Goal: Task Accomplishment & Management: Use online tool/utility

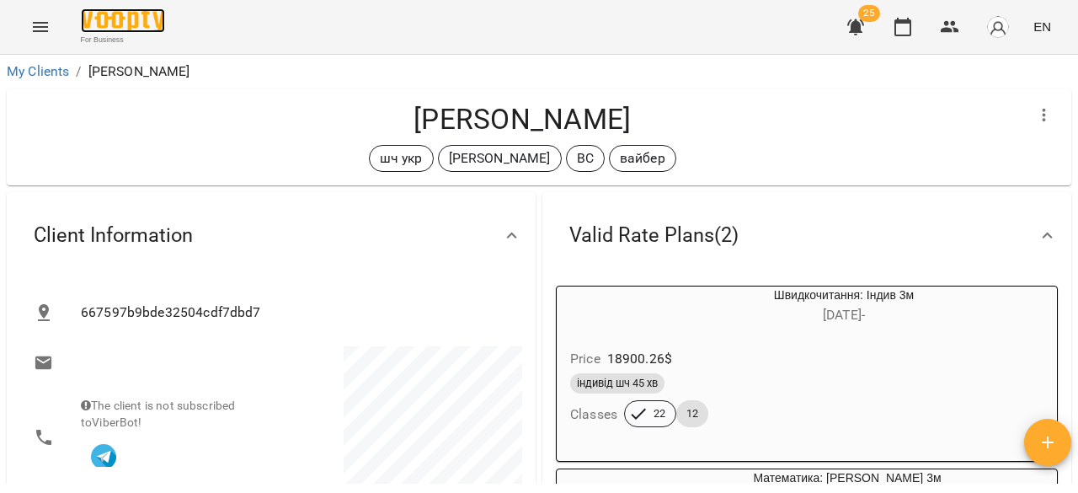
click at [147, 26] on img at bounding box center [123, 20] width 84 height 24
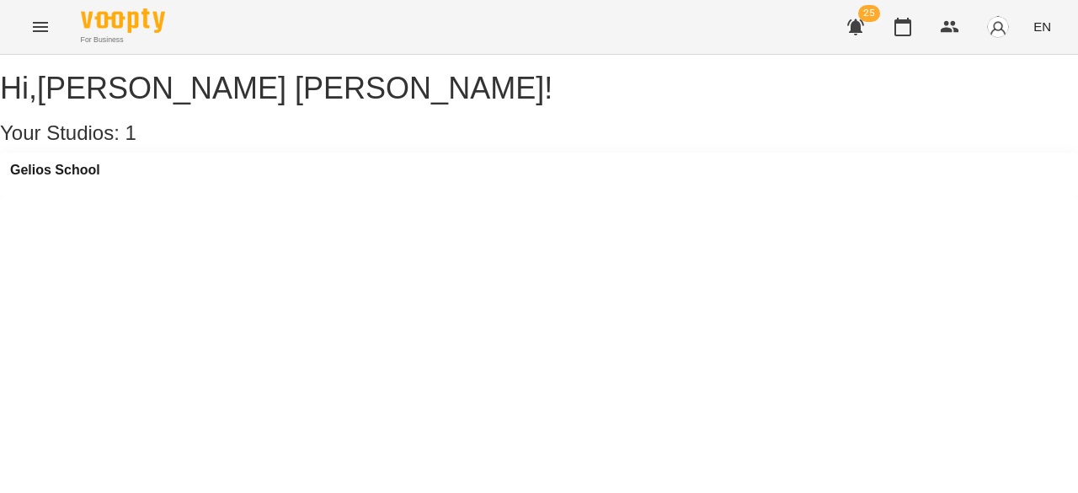
click at [51, 35] on button "Menu" at bounding box center [40, 27] width 40 height 40
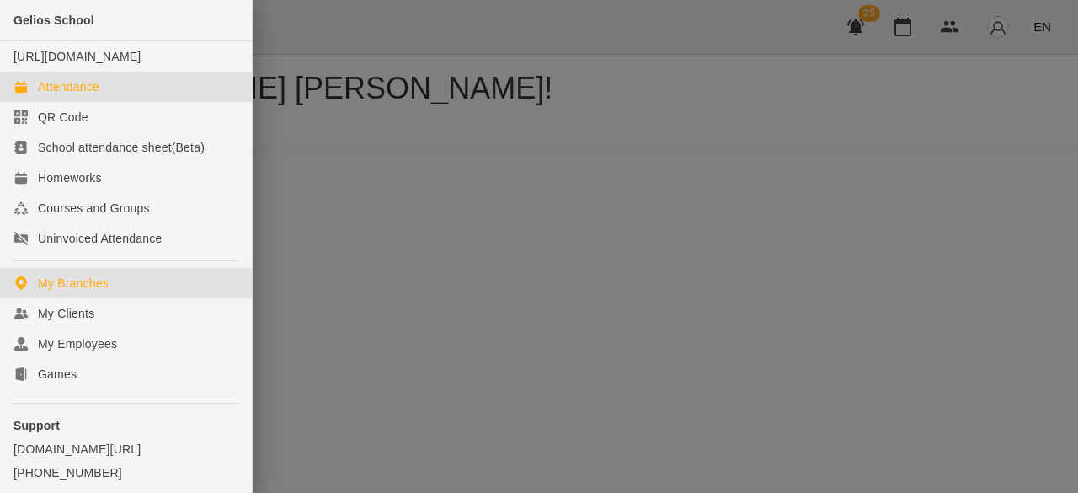
click at [56, 95] on div "Attendance" at bounding box center [68, 86] width 61 height 17
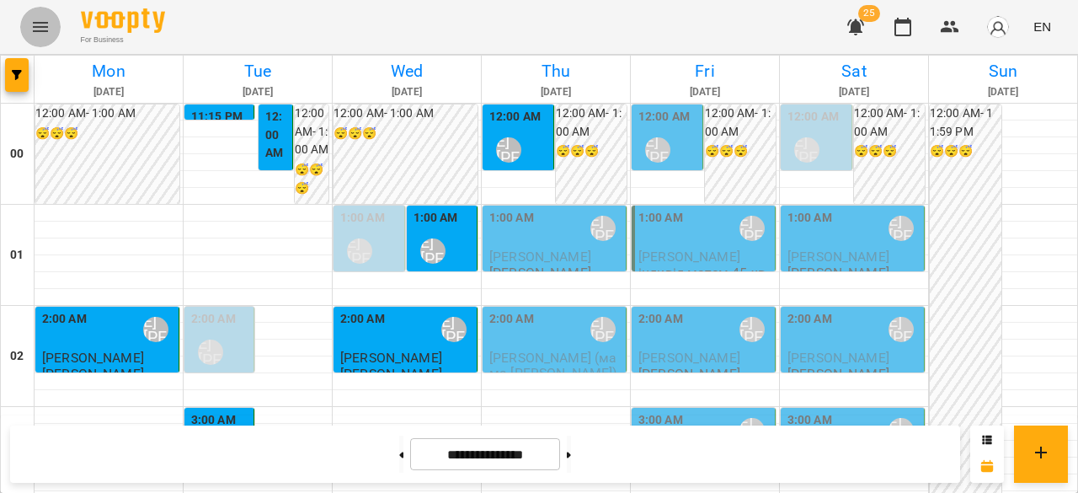
click at [50, 25] on icon "Menu" at bounding box center [40, 27] width 20 height 20
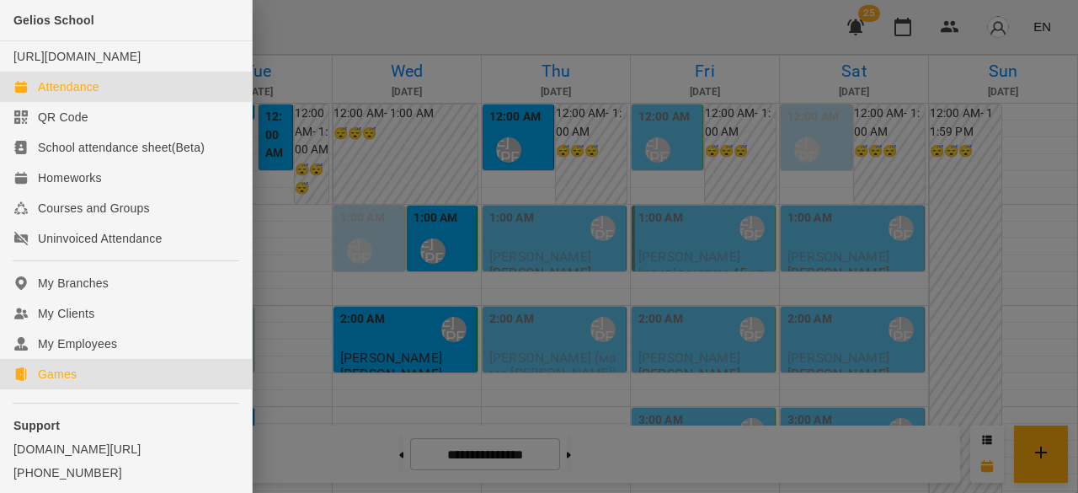
click at [66, 382] on div "Games" at bounding box center [57, 374] width 39 height 17
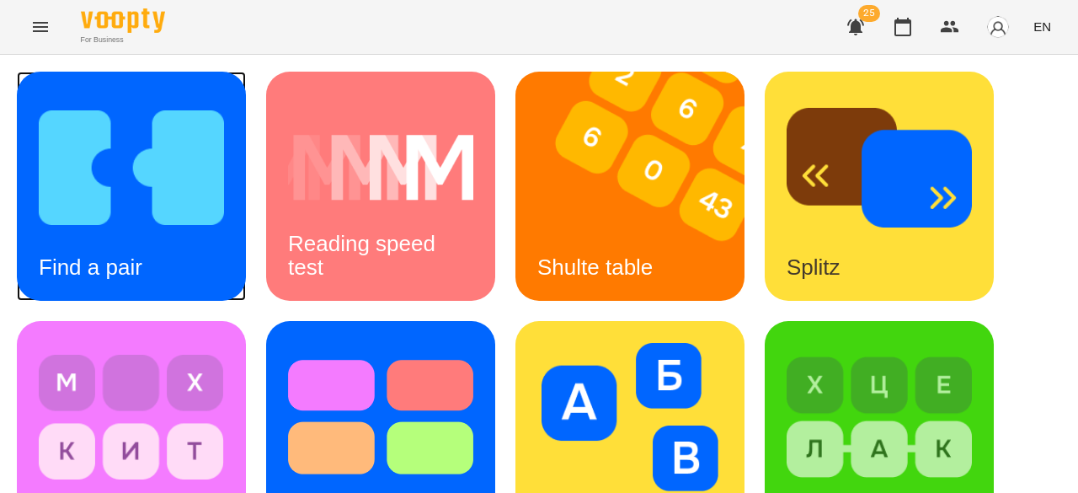
click at [185, 224] on img at bounding box center [131, 168] width 185 height 148
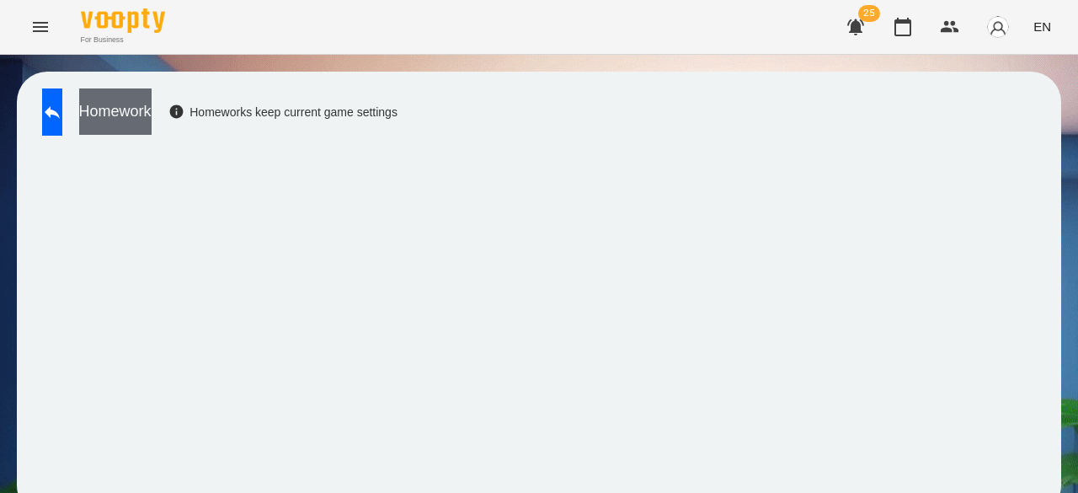
click at [152, 110] on button "Homework" at bounding box center [115, 111] width 72 height 46
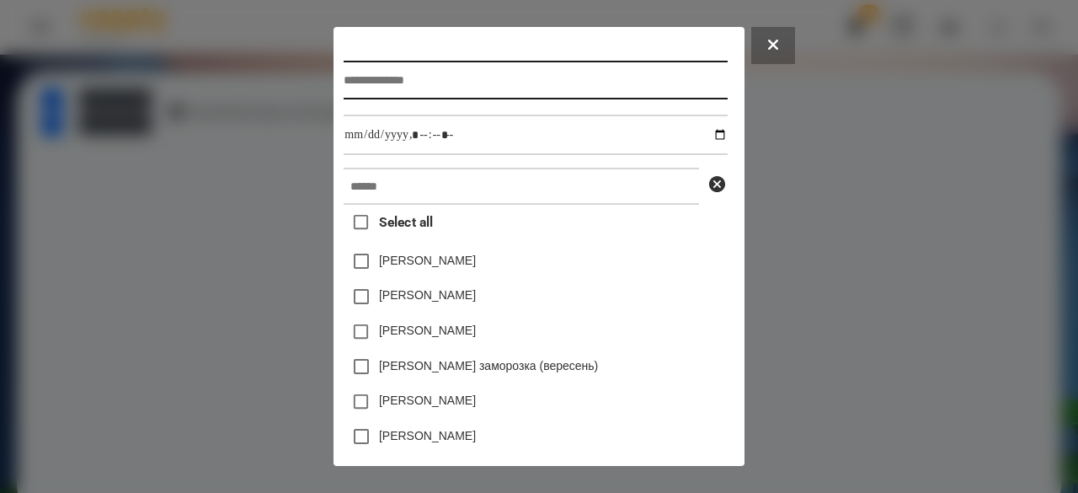
click at [392, 78] on input "text" at bounding box center [535, 80] width 383 height 39
type input "**********"
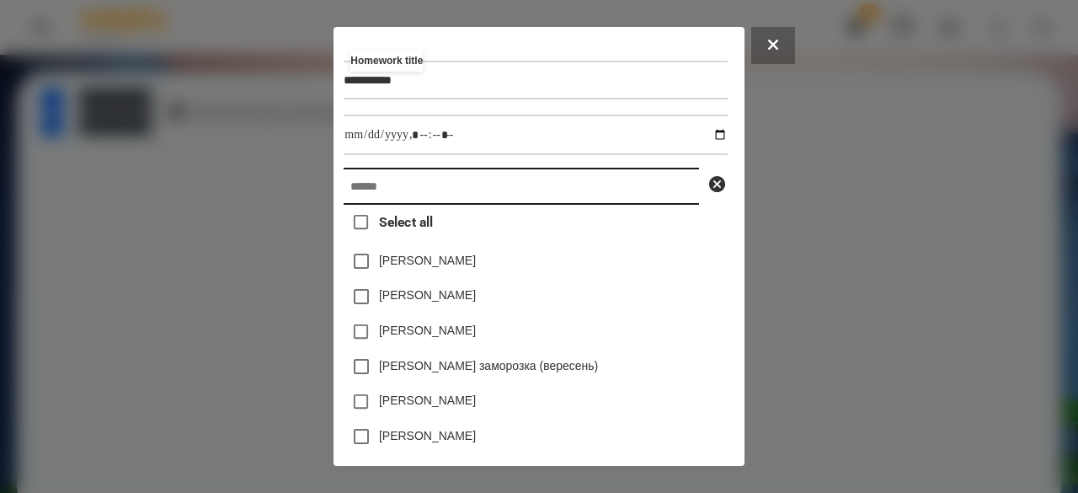
click at [445, 196] on input "text" at bounding box center [522, 186] width 356 height 37
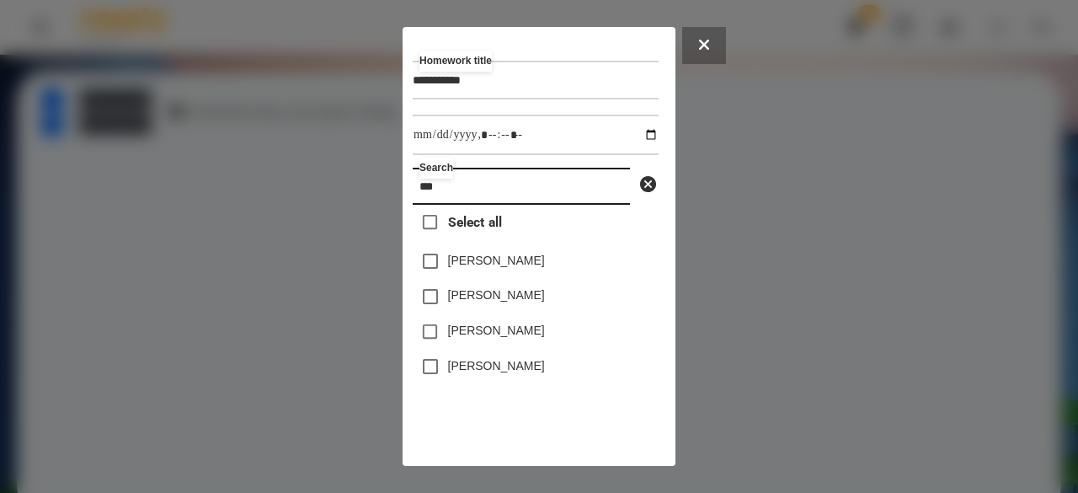
type input "***"
click at [519, 298] on label "[PERSON_NAME]" at bounding box center [496, 294] width 97 height 17
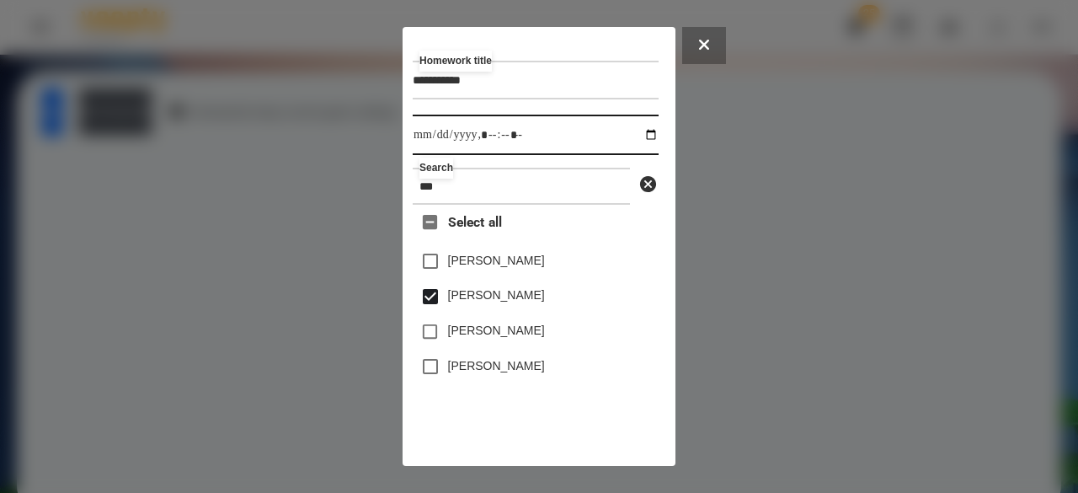
click at [430, 148] on input "datetime-local" at bounding box center [536, 135] width 246 height 40
type input "**********"
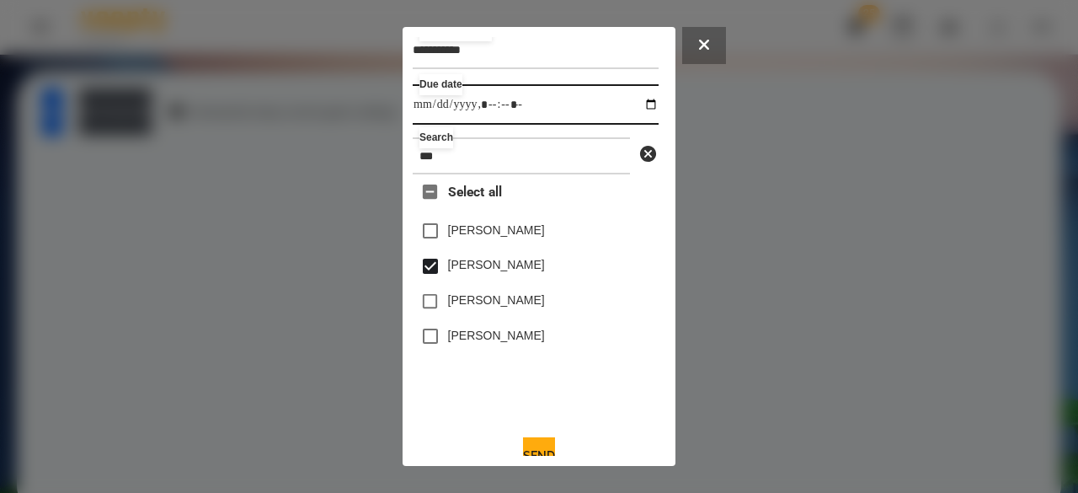
scroll to position [56, 0]
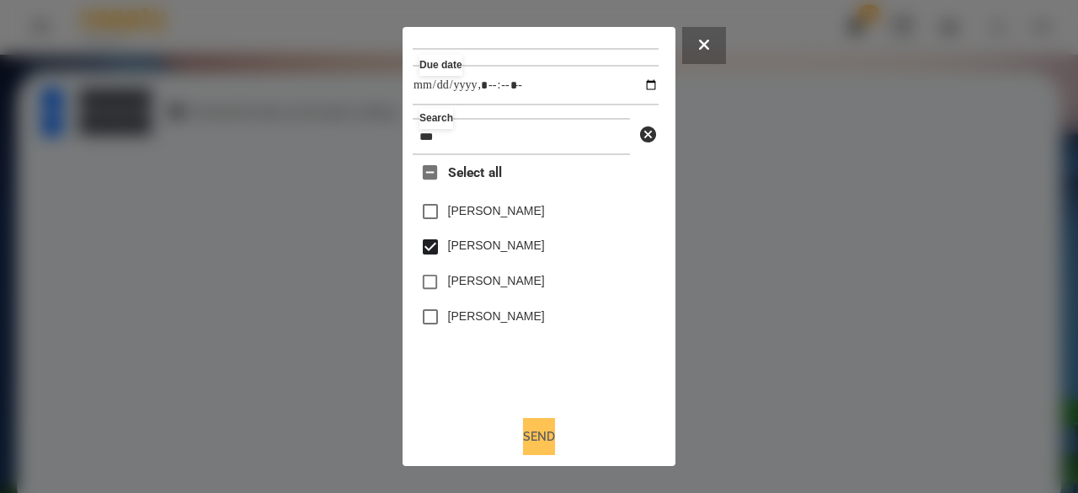
click at [541, 439] on button "Send" at bounding box center [539, 436] width 32 height 37
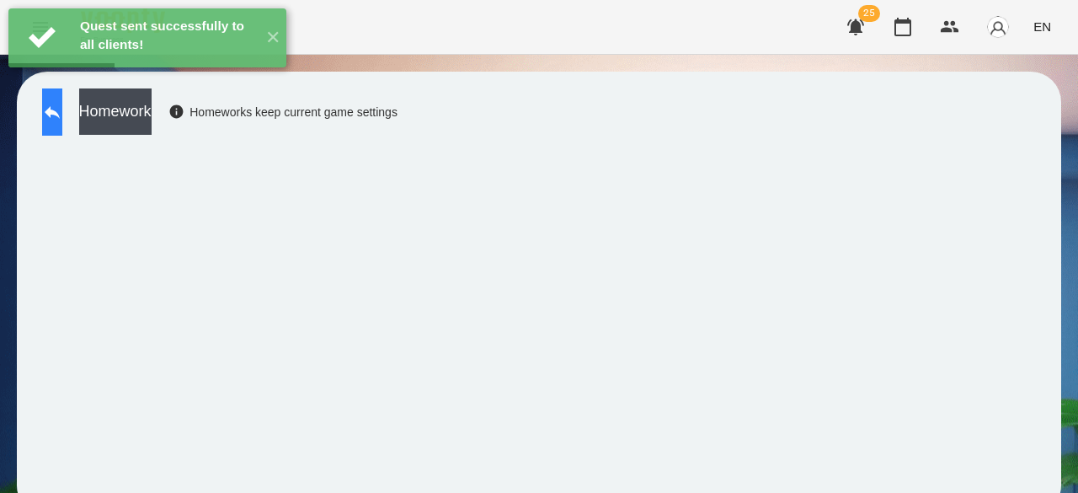
click at [62, 115] on icon at bounding box center [52, 112] width 20 height 20
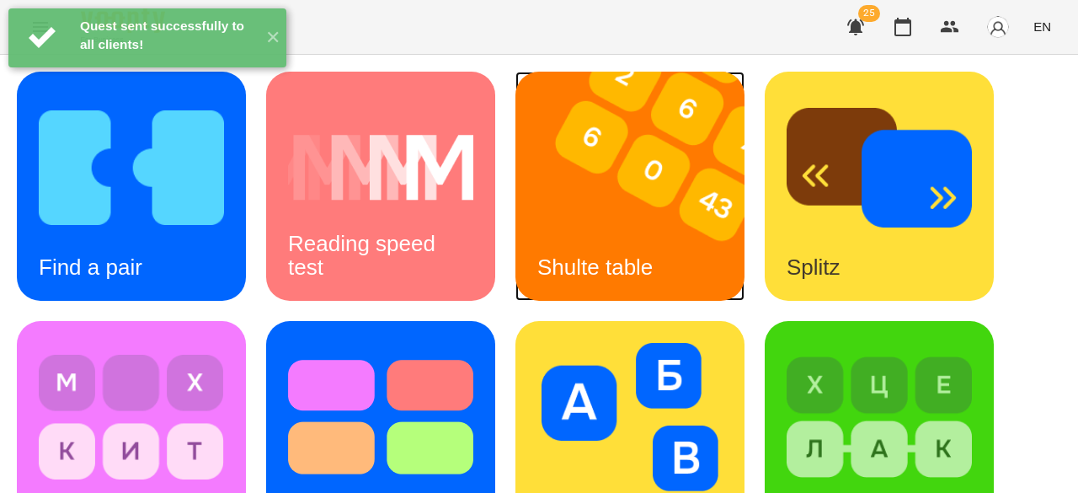
click at [580, 228] on img at bounding box center [641, 186] width 250 height 229
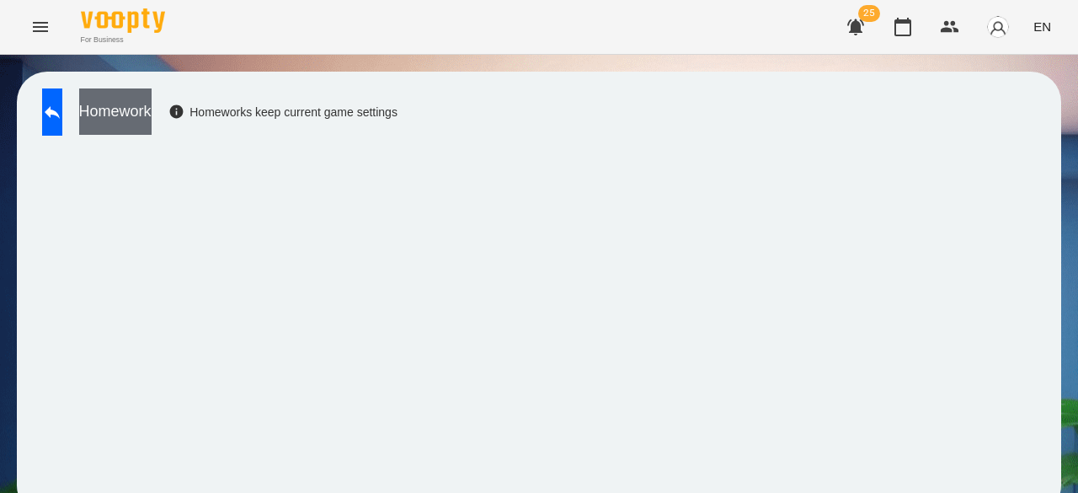
click at [152, 122] on button "Homework" at bounding box center [115, 111] width 72 height 46
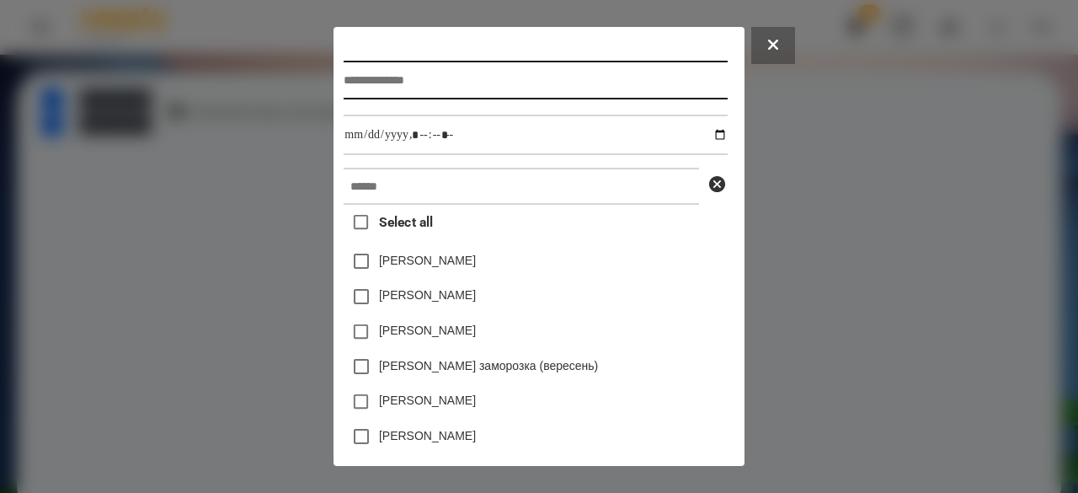
click at [379, 86] on input "text" at bounding box center [535, 80] width 383 height 39
type input "*"
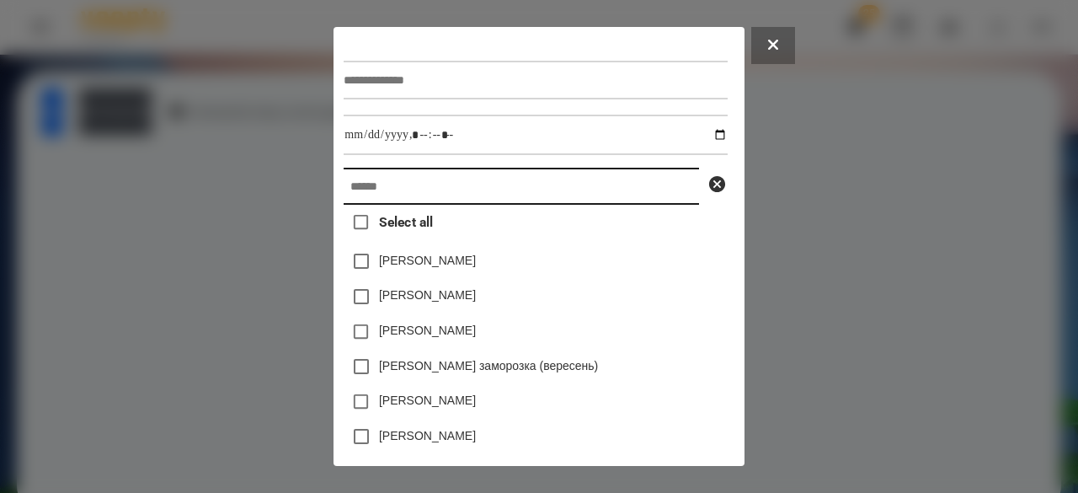
click at [366, 201] on input "text" at bounding box center [522, 186] width 356 height 37
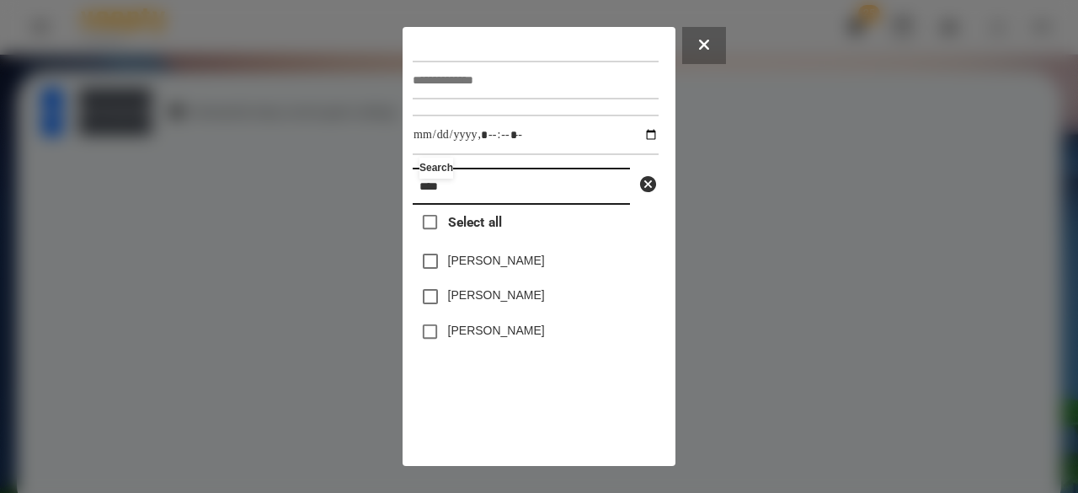
type input "****"
click at [452, 303] on label "[PERSON_NAME]" at bounding box center [496, 294] width 97 height 17
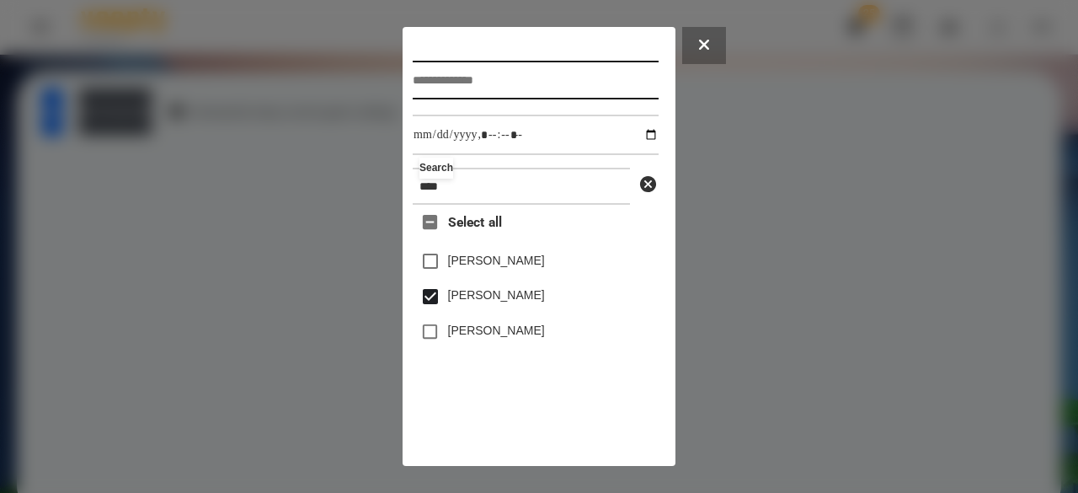
click at [454, 83] on input "text" at bounding box center [536, 80] width 246 height 39
type input "**********"
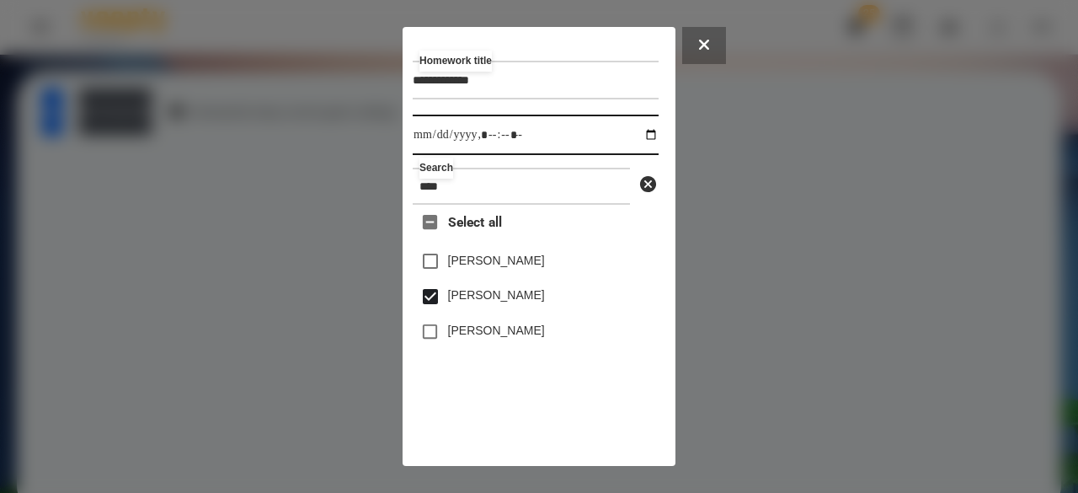
click at [428, 141] on input "datetime-local" at bounding box center [536, 135] width 246 height 40
type input "**********"
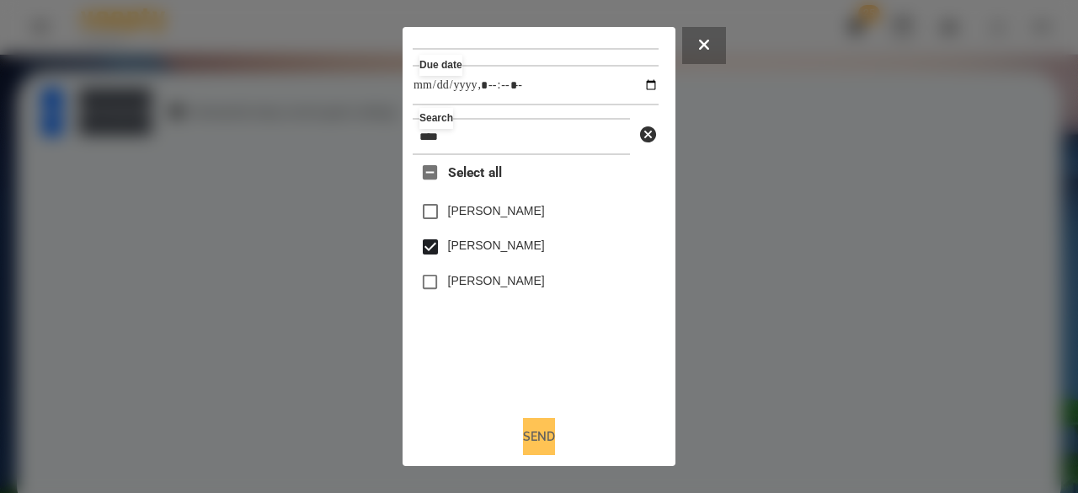
click at [540, 441] on button "Send" at bounding box center [539, 436] width 32 height 37
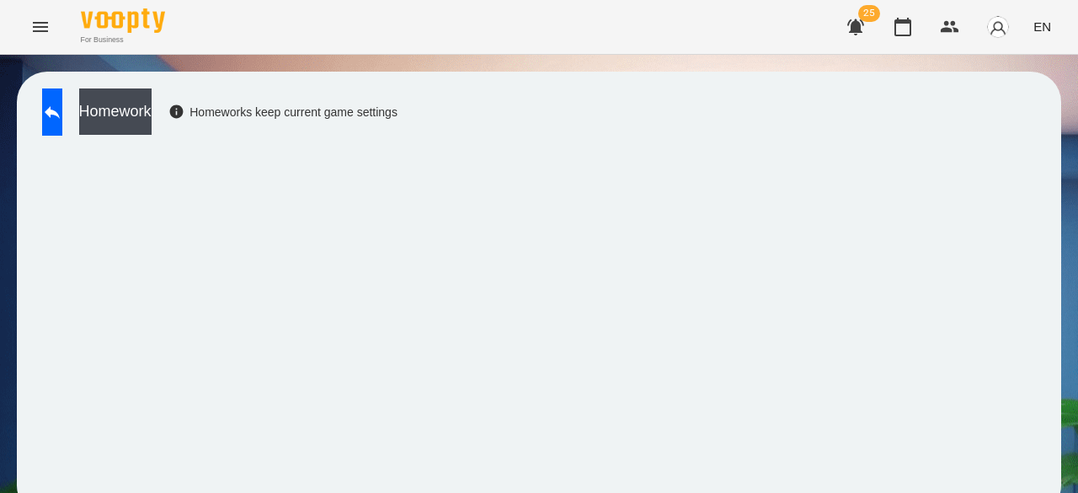
click at [36, 24] on icon "Menu" at bounding box center [40, 27] width 20 height 20
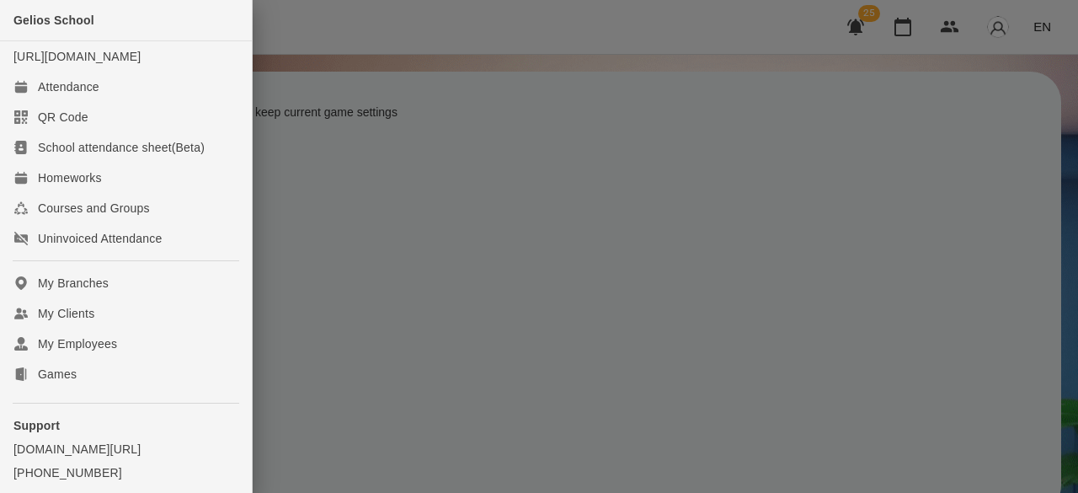
click at [308, 128] on div at bounding box center [539, 246] width 1078 height 493
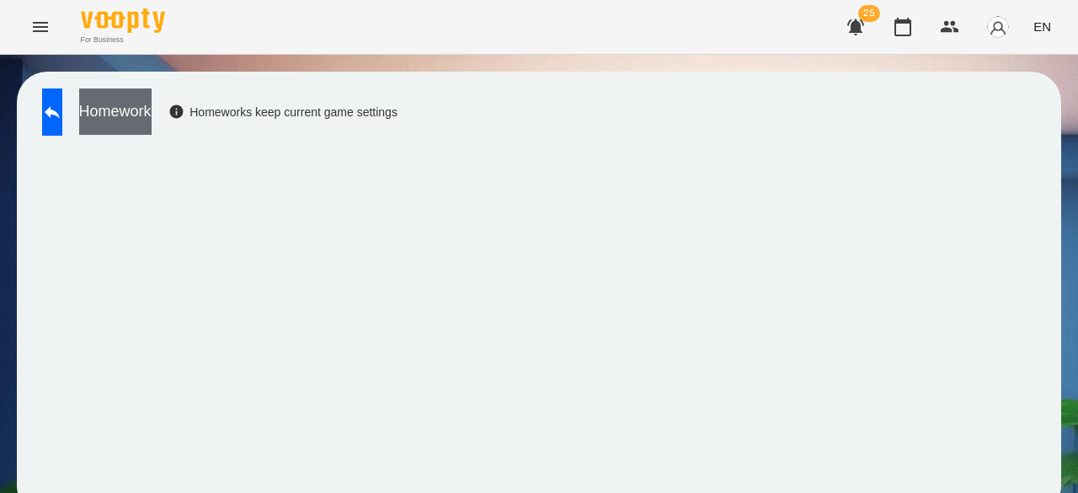
click at [150, 112] on button "Homework" at bounding box center [115, 111] width 72 height 46
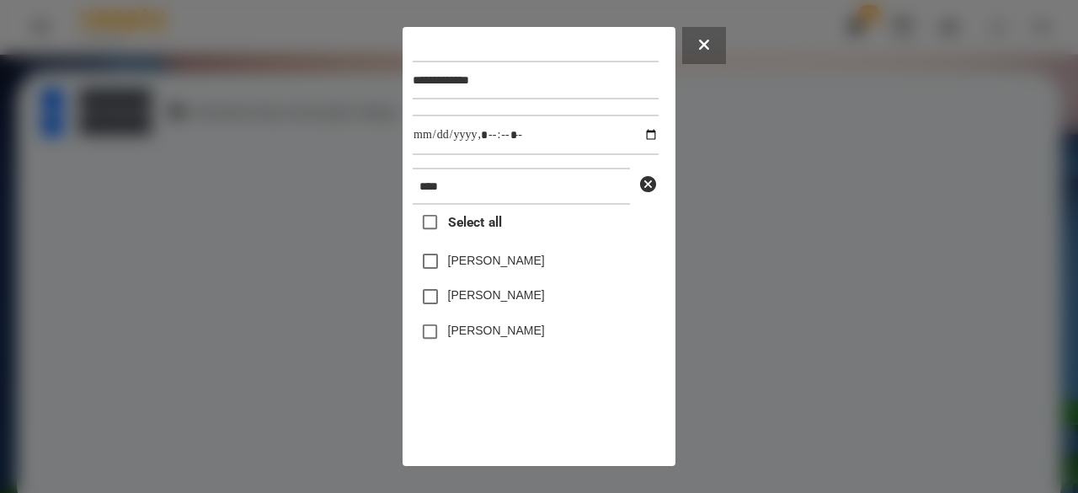
click at [201, 82] on div at bounding box center [539, 246] width 1078 height 493
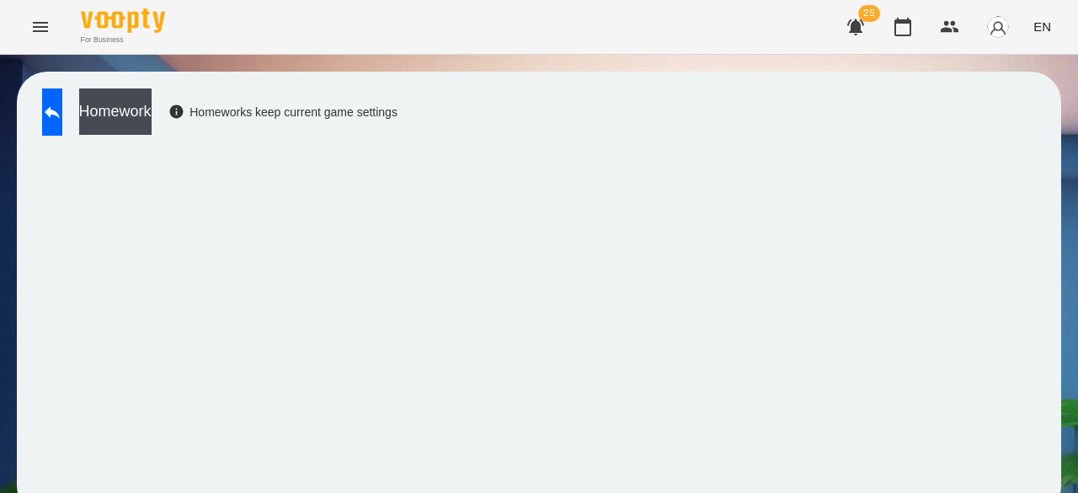
click at [31, 28] on icon "Menu" at bounding box center [40, 27] width 20 height 20
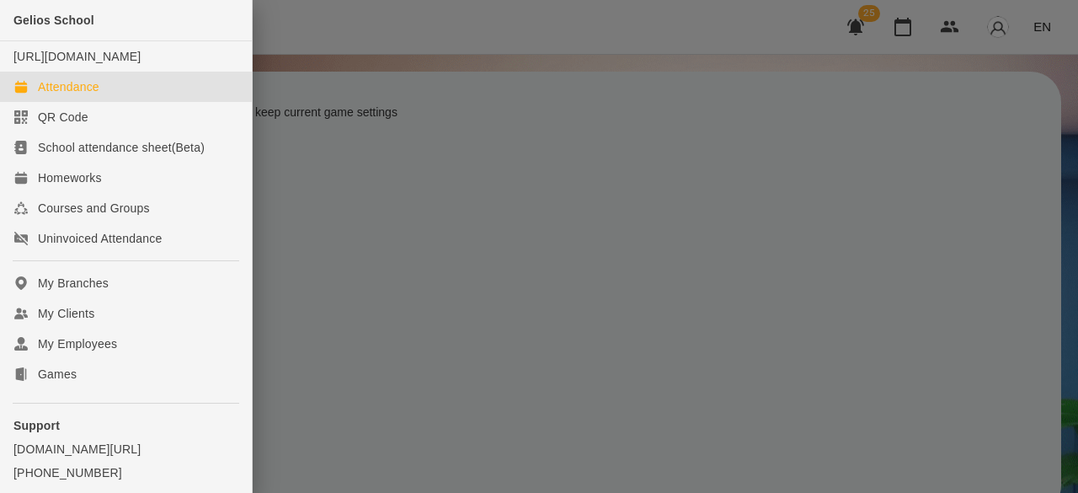
click at [56, 95] on div "Attendance" at bounding box center [68, 86] width 61 height 17
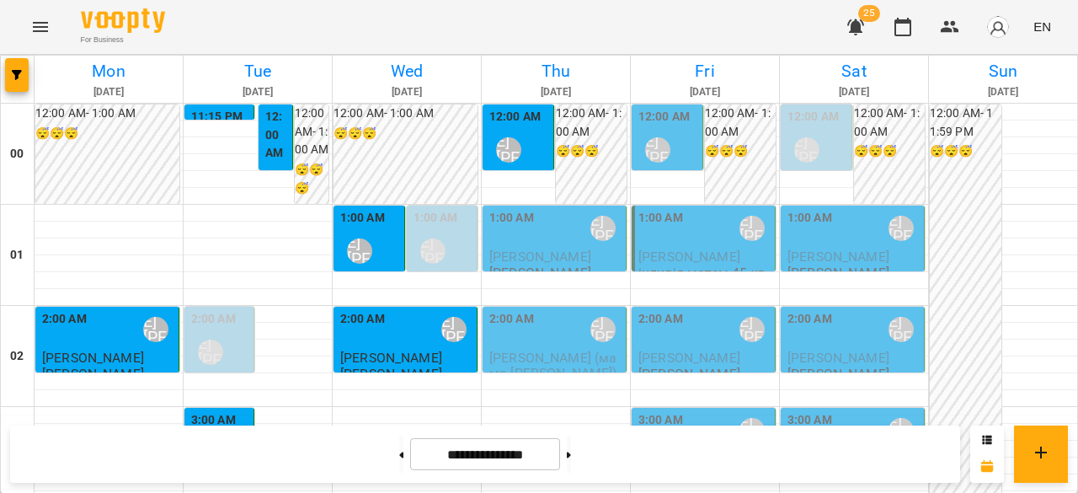
click at [556, 354] on span "[PERSON_NAME] (мама [PERSON_NAME])" at bounding box center [553, 365] width 128 height 30
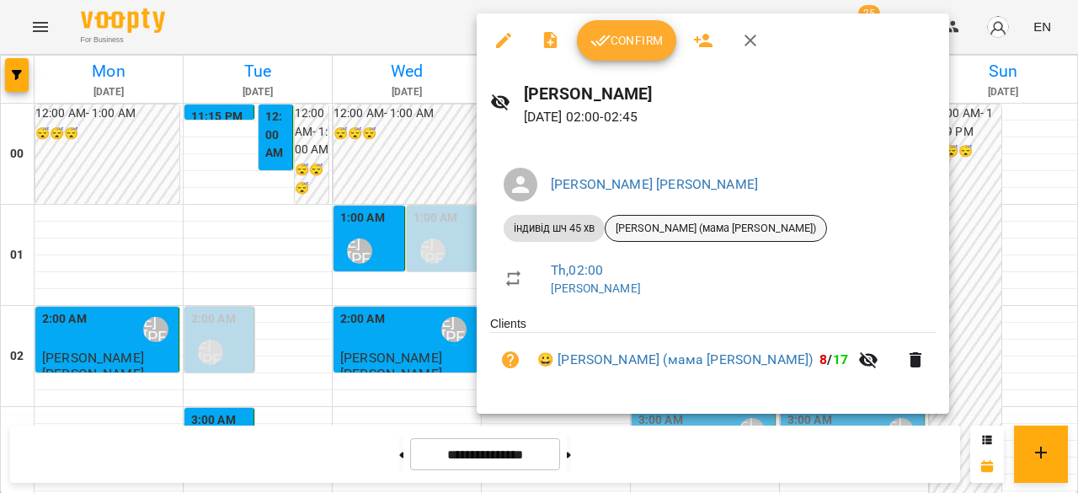
click at [771, 232] on span "[PERSON_NAME] (мама [PERSON_NAME])" at bounding box center [716, 228] width 221 height 15
